Goal: Information Seeking & Learning: Learn about a topic

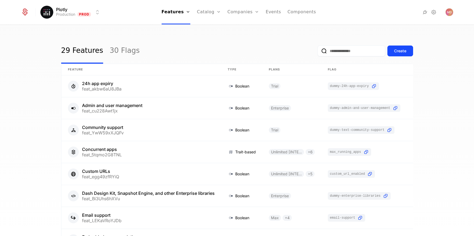
click at [242, 9] on link "Companies" at bounding box center [243, 12] width 32 height 24
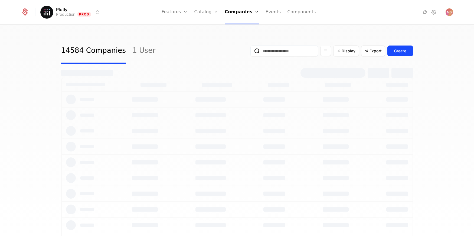
click at [211, 26] on link "Plans" at bounding box center [214, 26] width 28 height 4
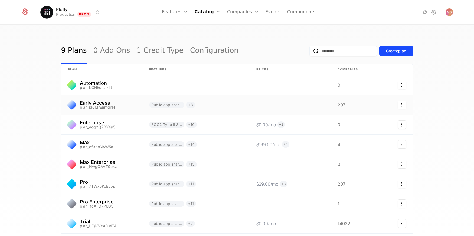
click at [124, 102] on link at bounding box center [101, 104] width 81 height 19
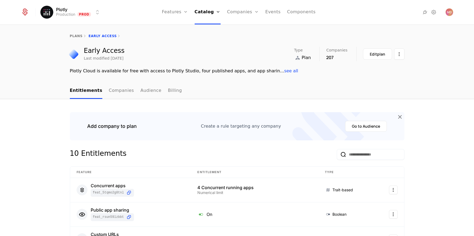
click at [120, 92] on link "Companies" at bounding box center [121, 91] width 25 height 16
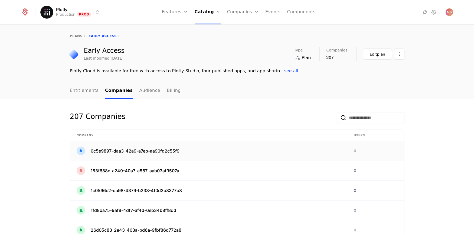
click at [210, 152] on div "0c5e9897-daa3-42a9-a7eb-aa90fd2c55f9" at bounding box center [209, 150] width 264 height 9
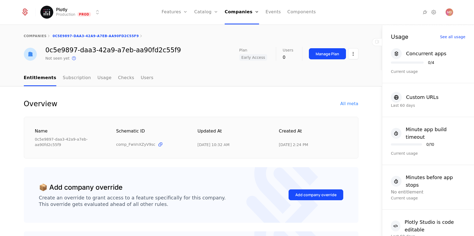
click at [141, 80] on link "Users" at bounding box center [147, 78] width 13 height 16
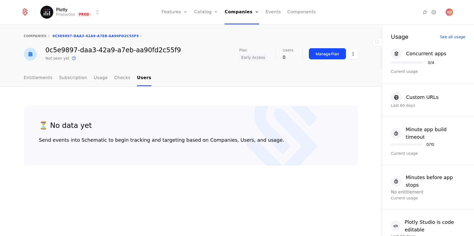
click at [32, 83] on link "Entitlements" at bounding box center [38, 78] width 29 height 16
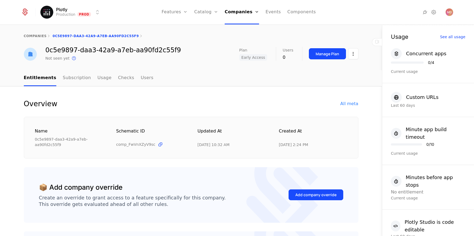
click at [101, 81] on link "Usage" at bounding box center [104, 78] width 14 height 16
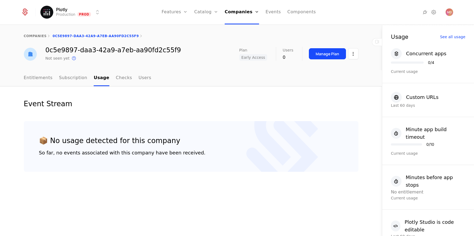
click at [116, 79] on link "Checks" at bounding box center [124, 78] width 16 height 16
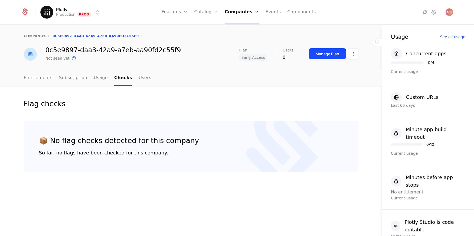
click at [138, 78] on link "Users" at bounding box center [144, 78] width 13 height 16
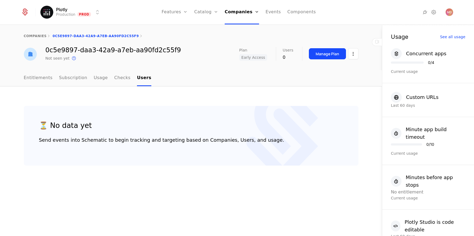
click at [60, 81] on link "Subscription" at bounding box center [73, 78] width 28 height 16
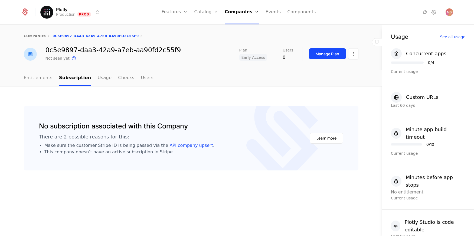
click at [28, 84] on link "Entitlements" at bounding box center [38, 78] width 29 height 16
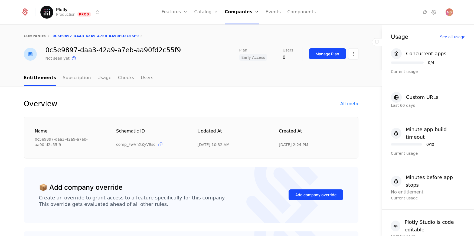
click at [350, 54] on html "Plotly Production Prod Features Features Flags Catalog Plans Add Ons Credits Co…" at bounding box center [237, 118] width 474 height 236
click at [347, 71] on div "Edit company" at bounding box center [332, 70] width 44 height 8
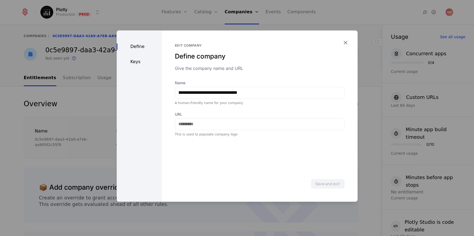
click at [146, 61] on div "Keys" at bounding box center [139, 61] width 45 height 6
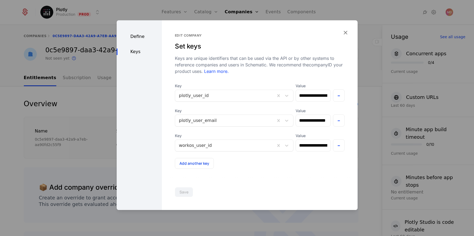
scroll to position [2, 0]
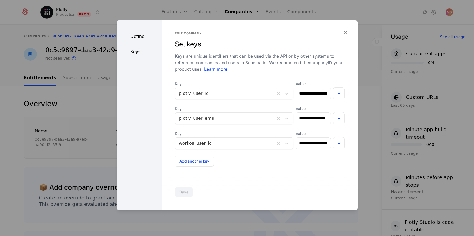
click at [347, 31] on icon "button" at bounding box center [345, 32] width 7 height 7
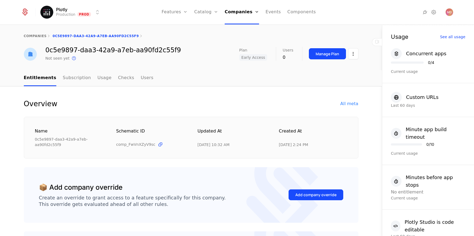
click at [40, 80] on link "Entitlements" at bounding box center [40, 78] width 32 height 16
click at [47, 37] on icon at bounding box center [49, 36] width 4 height 4
click at [34, 36] on link "companies" at bounding box center [35, 36] width 23 height 4
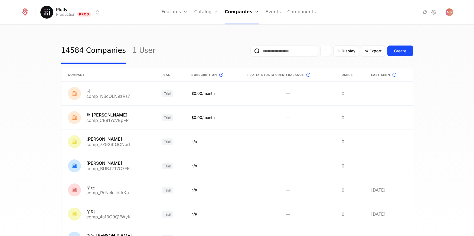
click at [210, 28] on link "Plans" at bounding box center [214, 26] width 28 height 4
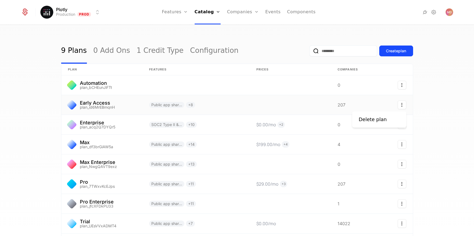
click at [404, 105] on icon "Select action" at bounding box center [401, 104] width 9 height 9
click at [354, 102] on html "Plotly Production Prod Features Features Flags Catalog Plans Add Ons Credits Co…" at bounding box center [237, 118] width 474 height 236
click at [306, 105] on link at bounding box center [290, 104] width 81 height 19
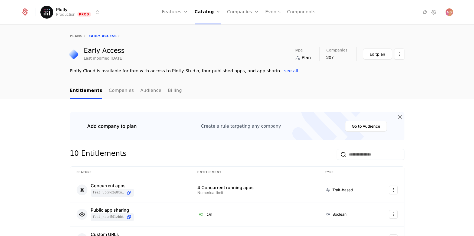
click at [405, 56] on div "Early Access Last modified [DATE] Type Plan Companies 207 Edit plan Plotly Clou…" at bounding box center [237, 60] width 352 height 27
click at [404, 56] on div "Early Access Last modified [DATE] Type Plan Companies 207 Edit plan Plotly Clou…" at bounding box center [237, 60] width 352 height 27
click at [402, 56] on html "Plotly Production Prod Features Features Flags Catalog Plans Add Ons Credits Co…" at bounding box center [237, 118] width 474 height 236
click at [430, 55] on html "Plotly Production Prod Features Features Flags Catalog Plans Add Ons Credits Co…" at bounding box center [237, 118] width 474 height 236
drag, startPoint x: 304, startPoint y: 54, endPoint x: 321, endPoint y: 53, distance: 16.5
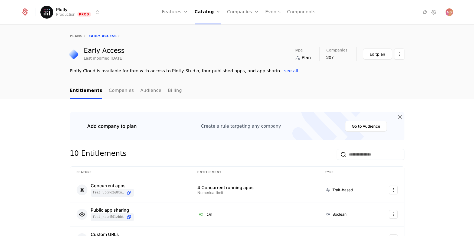
click at [305, 54] on div "Type Plan" at bounding box center [306, 54] width 25 height 14
click at [326, 53] on div "Type Plan Companies 207 Edit plan" at bounding box center [349, 54] width 110 height 14
click at [123, 90] on link "Companies" at bounding box center [121, 91] width 25 height 16
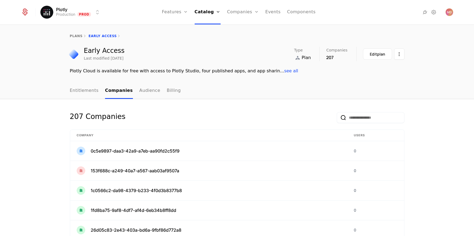
scroll to position [134, 0]
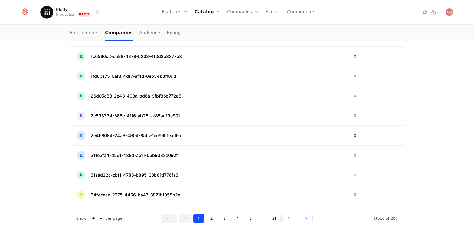
click at [275, 214] on button "21" at bounding box center [273, 218] width 13 height 10
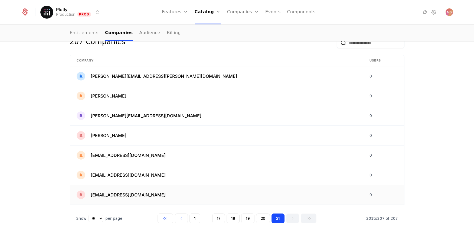
scroll to position [71, 0]
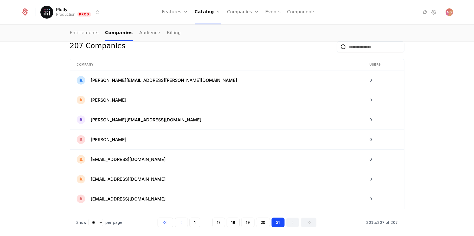
click at [261, 220] on button "20" at bounding box center [263, 222] width 14 height 10
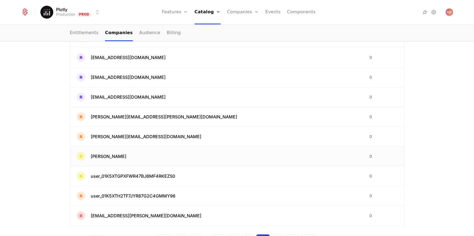
scroll to position [122, 0]
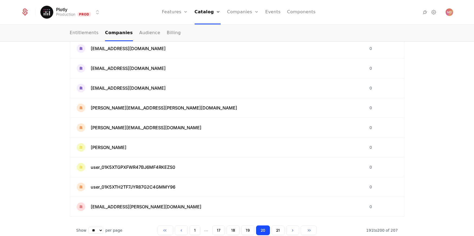
click at [249, 226] on button "19" at bounding box center [247, 230] width 13 height 10
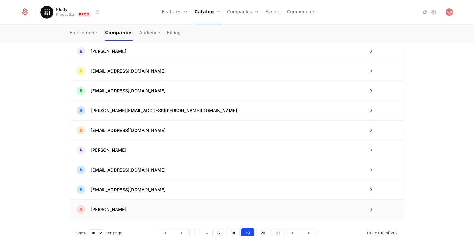
scroll to position [134, 0]
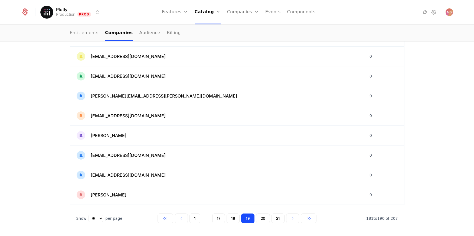
click at [235, 218] on button "18" at bounding box center [232, 218] width 13 height 10
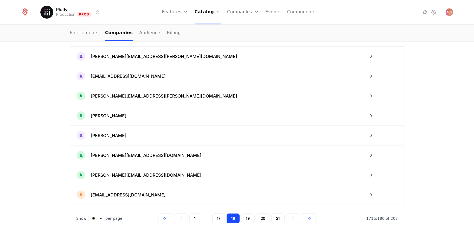
scroll to position [133, 0]
click at [220, 219] on button "17" at bounding box center [218, 219] width 13 height 10
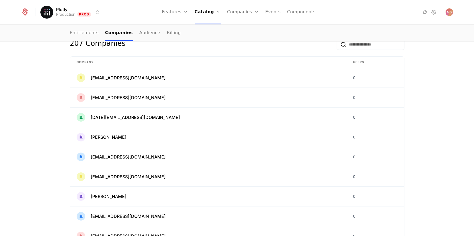
scroll to position [134, 0]
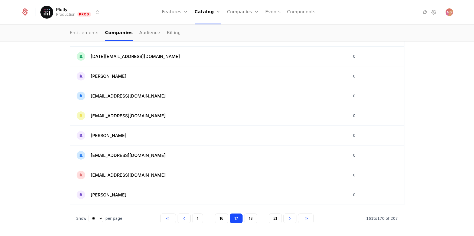
click at [218, 216] on button "16" at bounding box center [221, 218] width 13 height 10
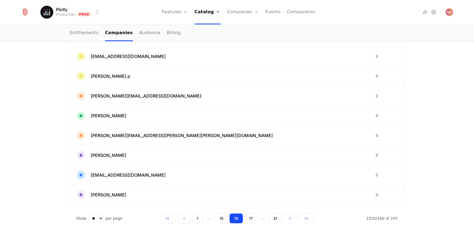
click at [223, 217] on button "15" at bounding box center [221, 218] width 13 height 10
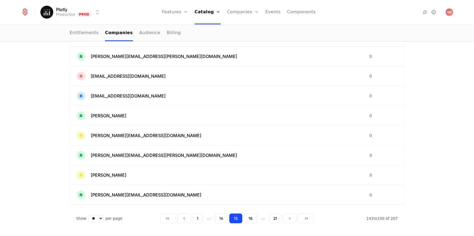
click at [222, 221] on button "14" at bounding box center [220, 218] width 13 height 10
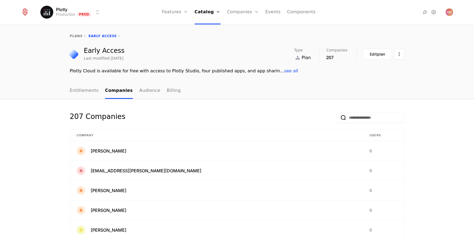
click at [75, 87] on link "Entitlements" at bounding box center [84, 91] width 29 height 16
